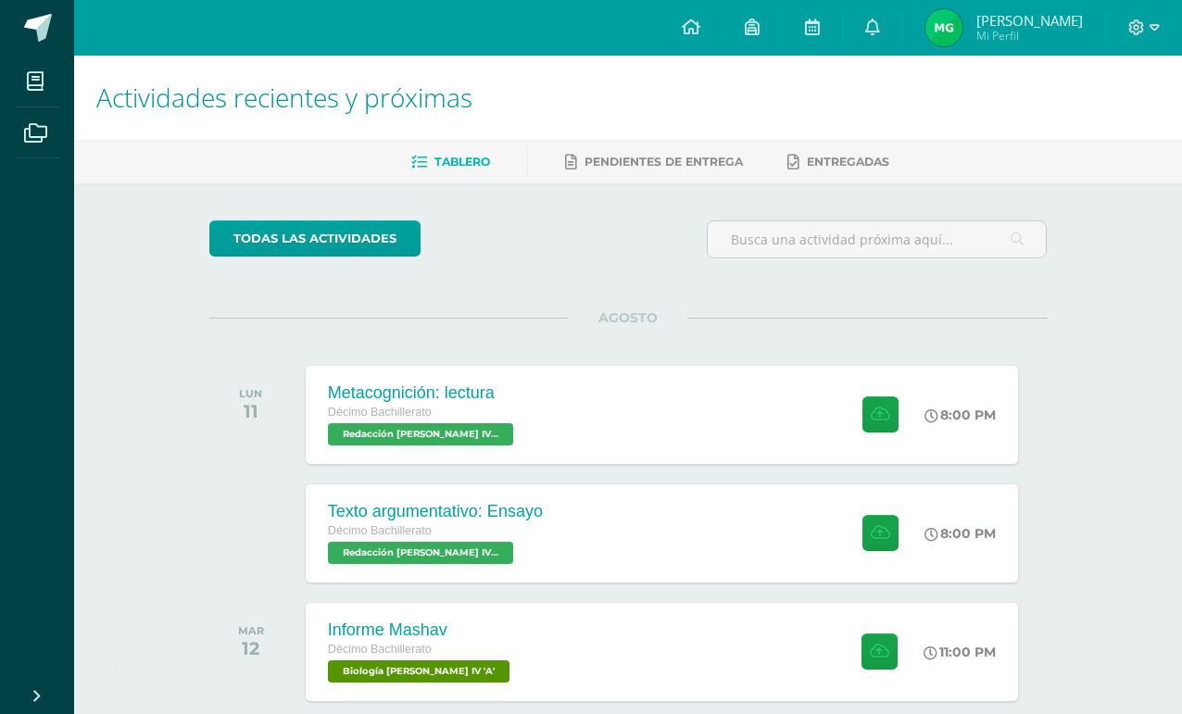
click at [36, 87] on icon at bounding box center [35, 81] width 17 height 19
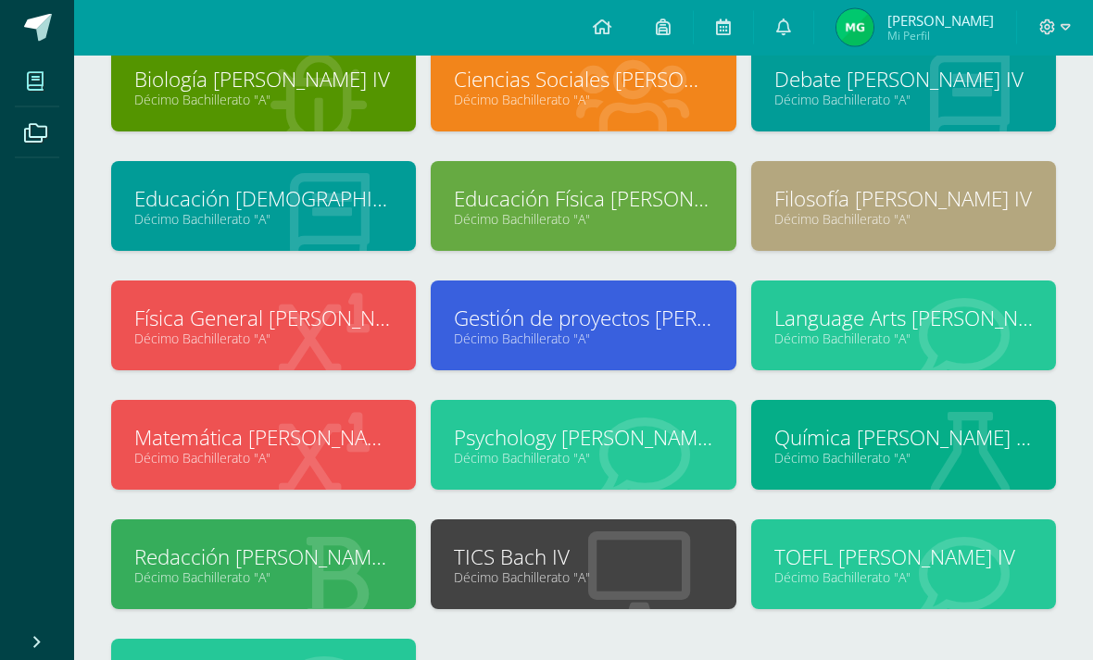
scroll to position [150, 0]
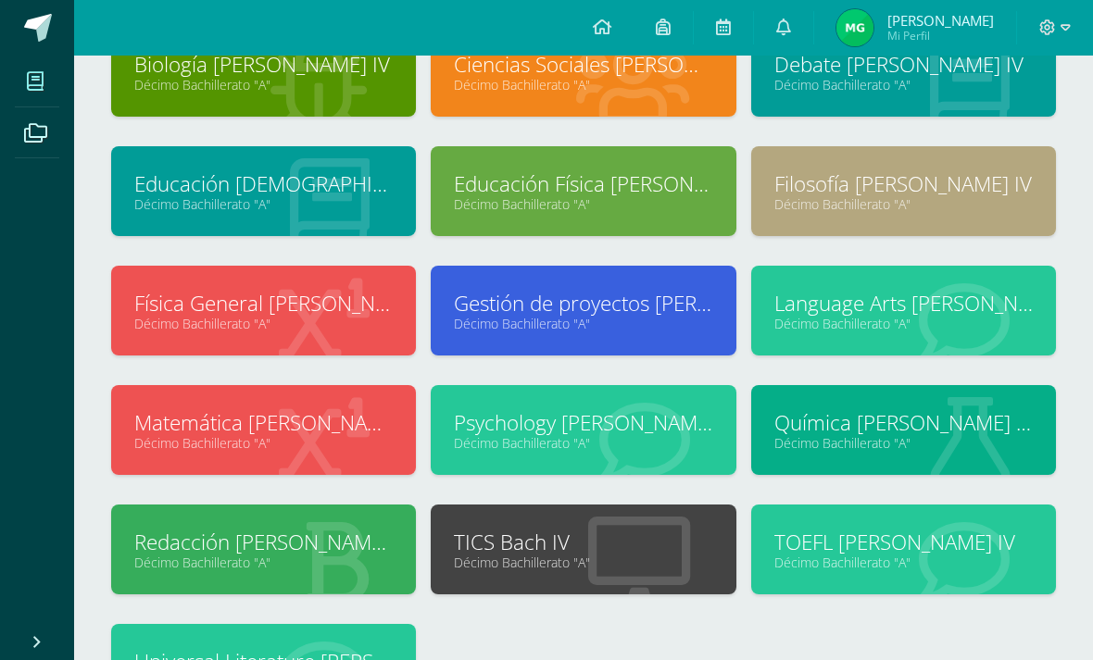
click at [270, 564] on link "Décimo Bachillerato "A"" at bounding box center [263, 563] width 258 height 18
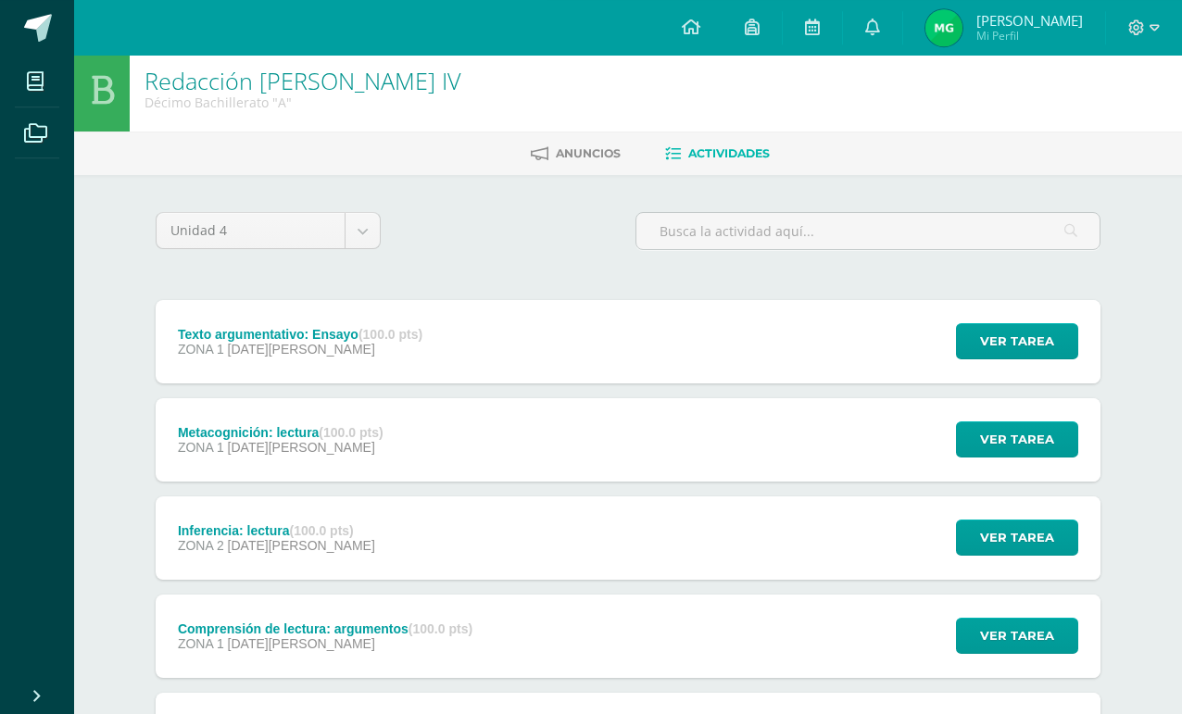
click at [866, 309] on div "Texto argumentativo: Ensayo (100.0 pts) ZONA 1 [DATE][PERSON_NAME] Ver tarea Te…" at bounding box center [628, 341] width 945 height 83
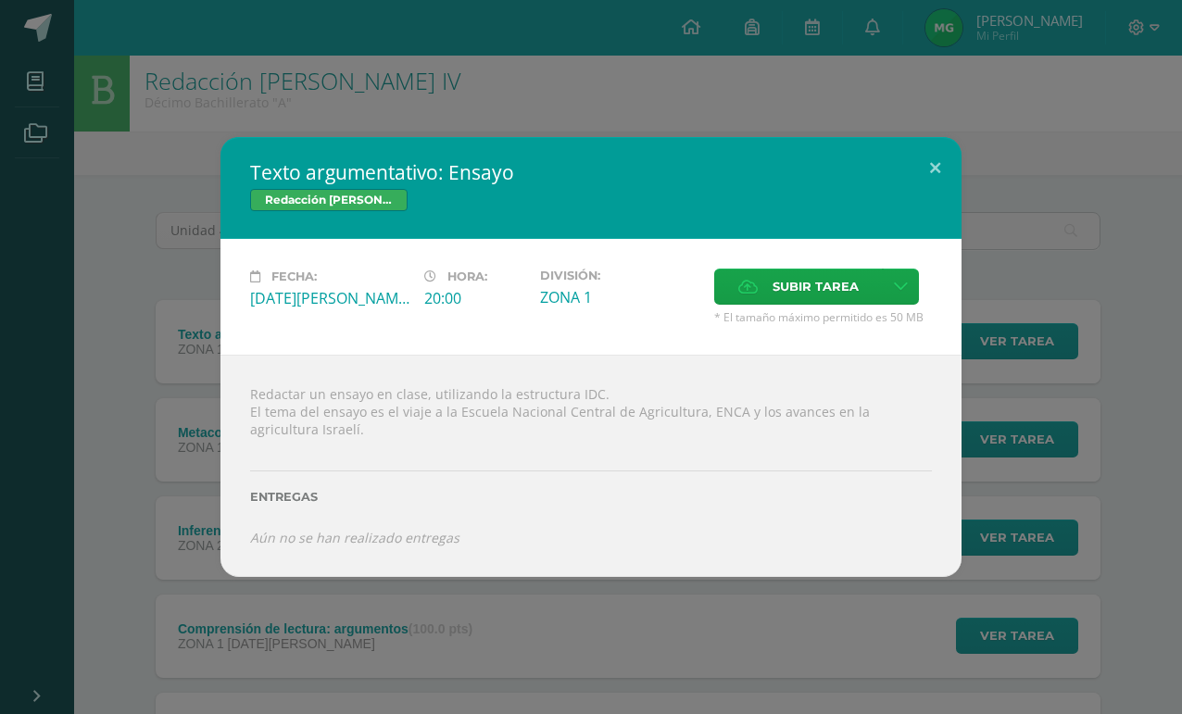
click at [1087, 227] on div "Texto argumentativo: Ensayo Redacción Bach IV Fecha: Lunes 11 de Agosto Hora: 2…" at bounding box center [590, 357] width 1167 height 440
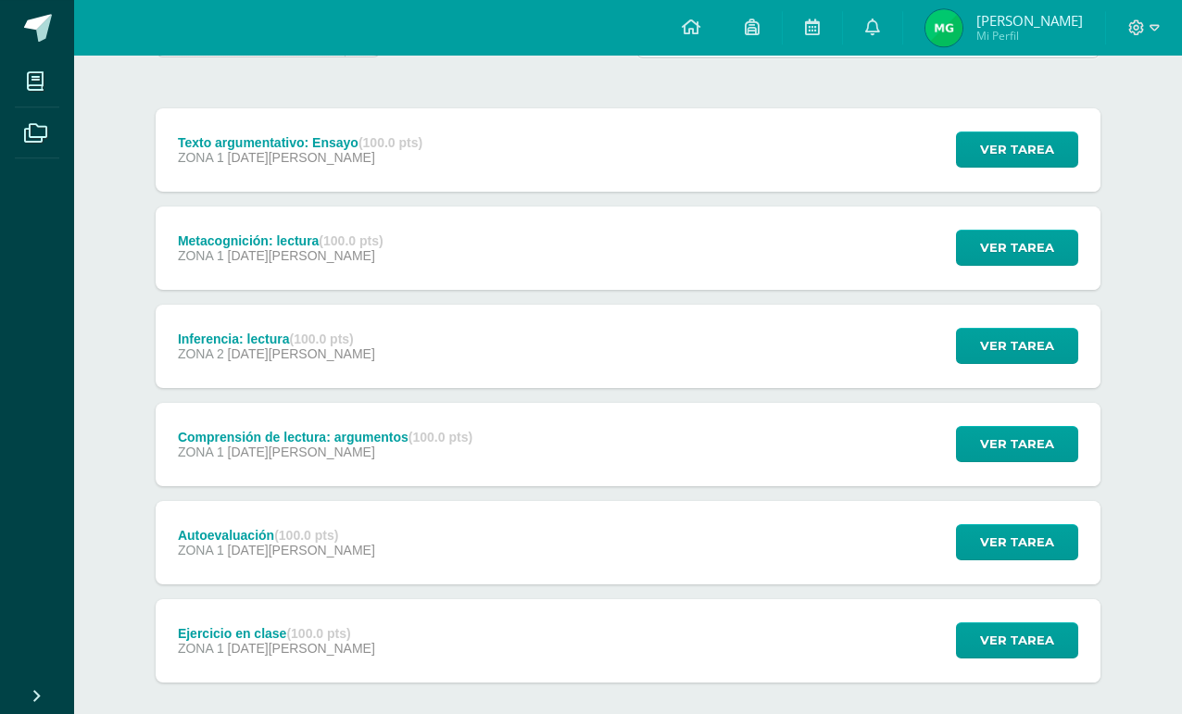
scroll to position [232, 0]
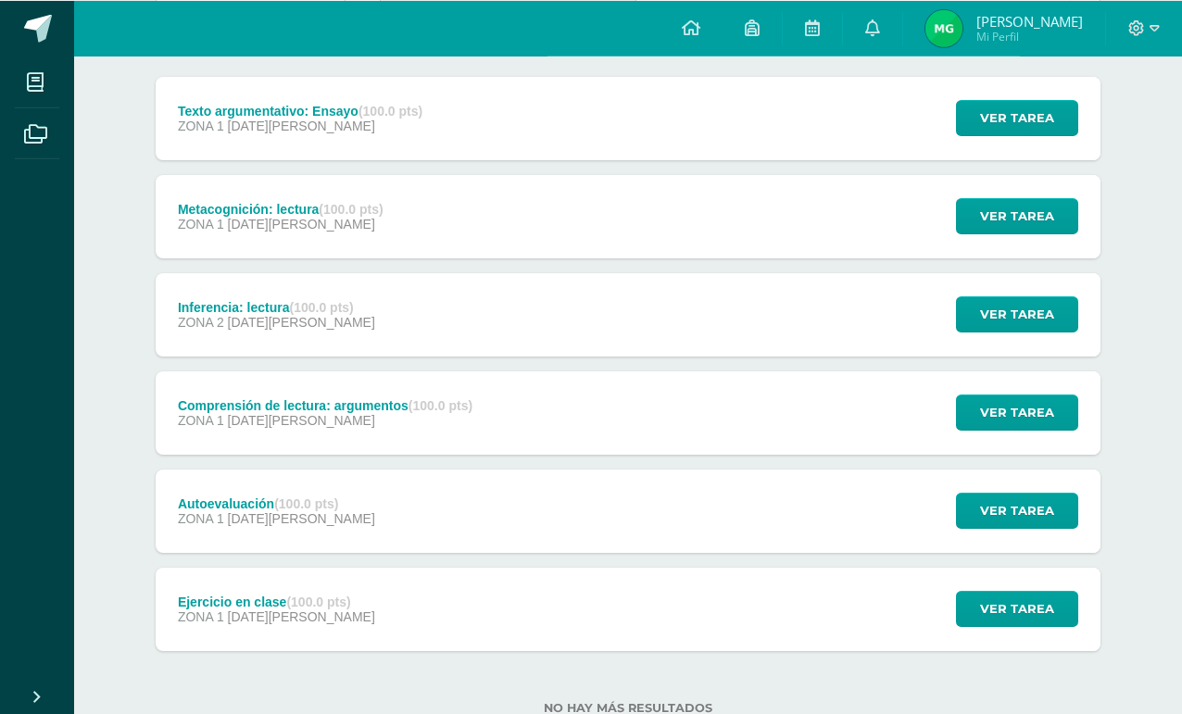
click at [533, 615] on div "Ejercicio en clase (100.0 pts) ZONA 1 24 de Julio Ver tarea Ejercicio en clase …" at bounding box center [628, 608] width 945 height 83
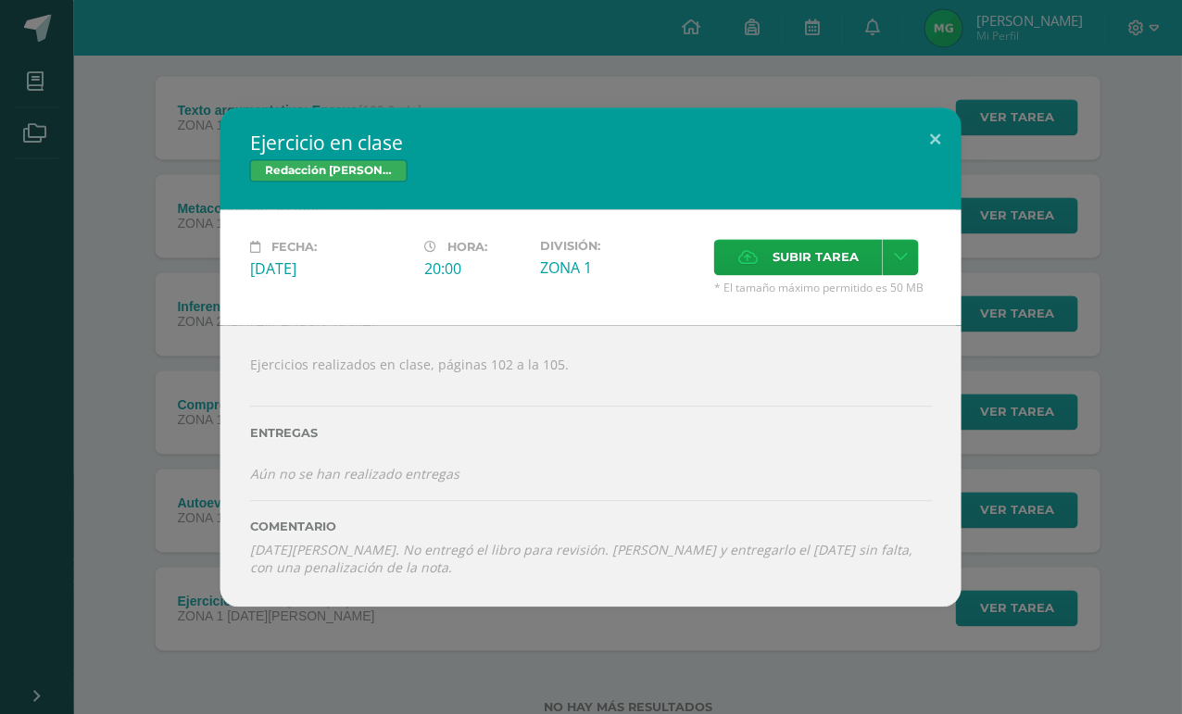
click at [929, 145] on button at bounding box center [935, 138] width 53 height 63
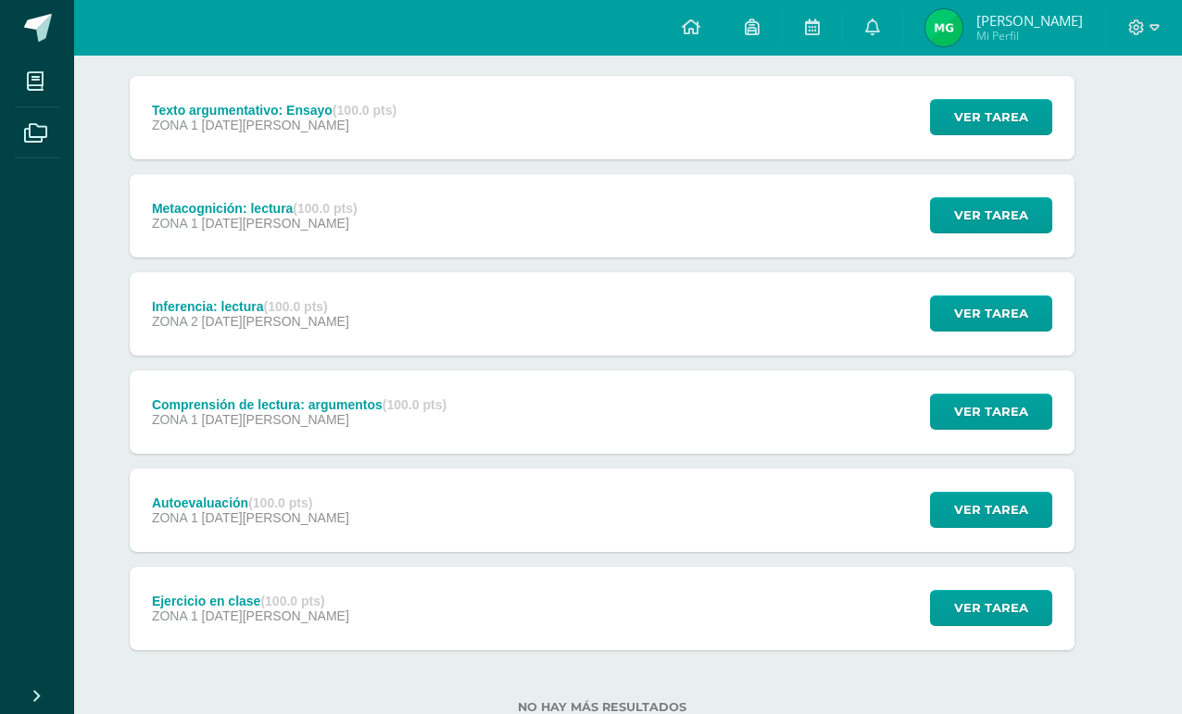
click at [697, 516] on div "Autoevaluación (100.0 pts) ZONA 1 04 de Agosto Ver tarea Autoevaluación Redacci…" at bounding box center [602, 510] width 945 height 83
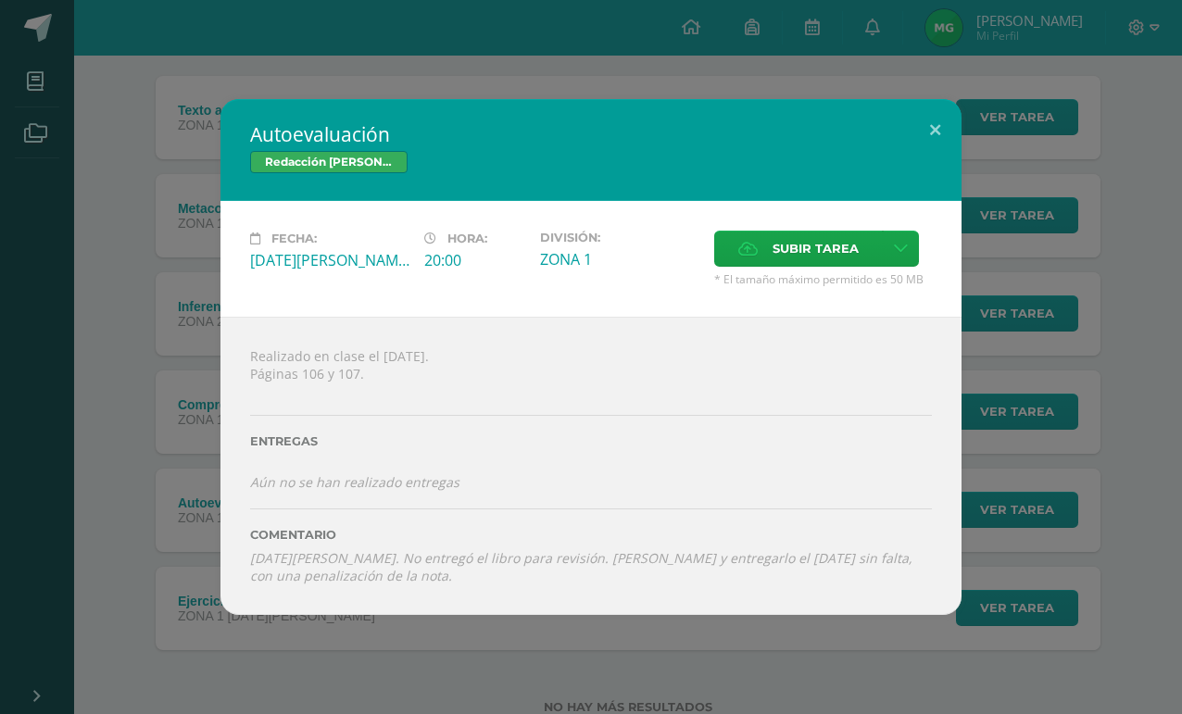
click at [1093, 191] on div "Autoevaluación Redacción Bach IV Fecha: Lunes 04 de Agosto Hora: 20:00 División…" at bounding box center [590, 357] width 1167 height 516
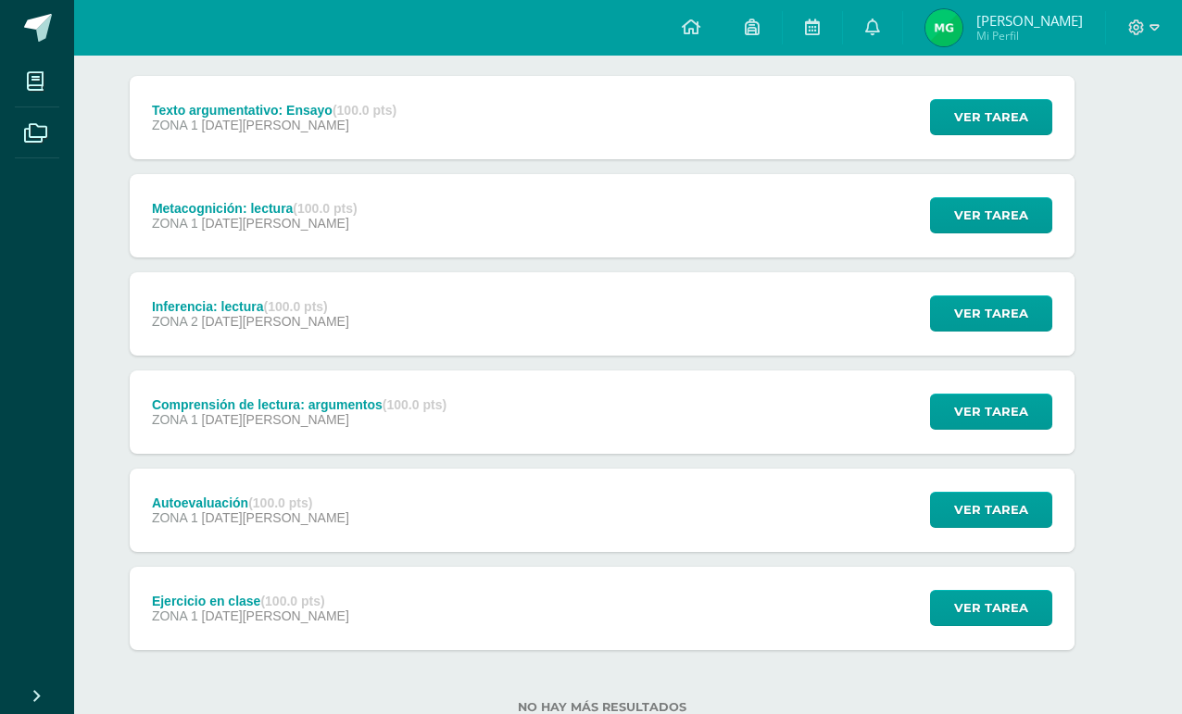
click at [760, 386] on div "Comprensión de lectura: argumentos (100.0 pts) ZONA 1 04 de Agosto Ver tarea Co…" at bounding box center [602, 411] width 945 height 83
